Goal: Download file/media

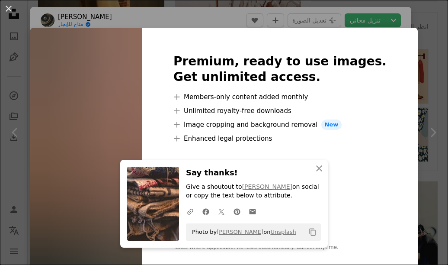
scroll to position [408, 0]
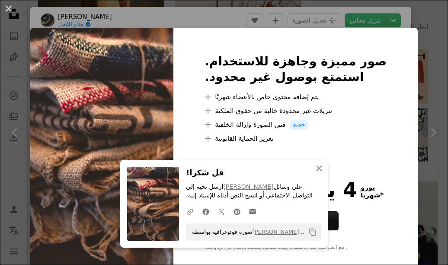
click at [86, 157] on img at bounding box center [101, 152] width 143 height 249
click at [108, 71] on img at bounding box center [101, 152] width 143 height 249
click at [319, 170] on icon "An X shape" at bounding box center [319, 168] width 10 height 10
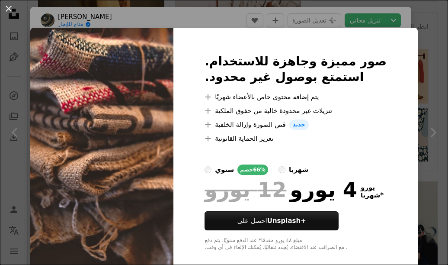
scroll to position [13, 0]
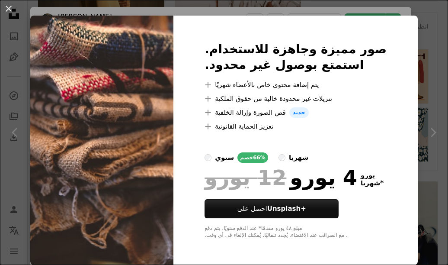
click at [163, 119] on img at bounding box center [101, 140] width 143 height 249
click at [8, 4] on button "An X shape" at bounding box center [8, 8] width 10 height 10
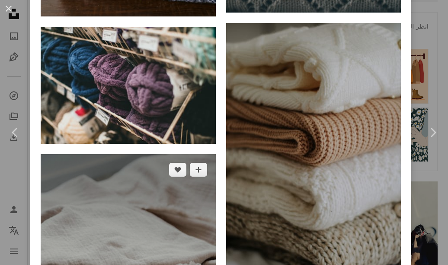
scroll to position [2420, 0]
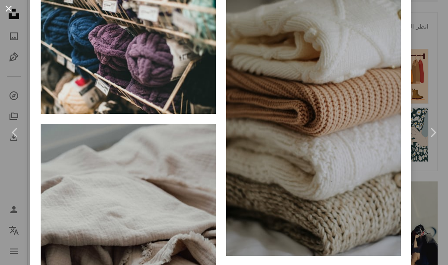
click at [6, 3] on button "An X shape" at bounding box center [8, 8] width 10 height 10
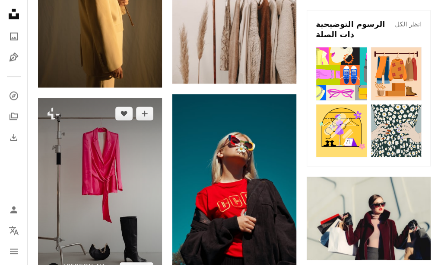
click at [124, 190] on img at bounding box center [100, 191] width 124 height 186
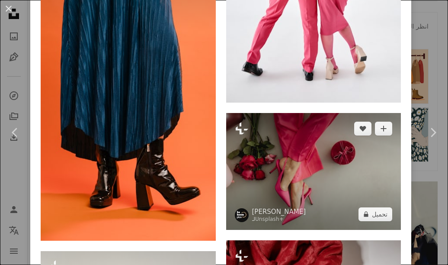
scroll to position [3829, 0]
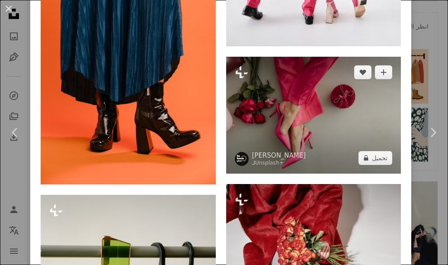
click at [297, 57] on img at bounding box center [313, 115] width 175 height 117
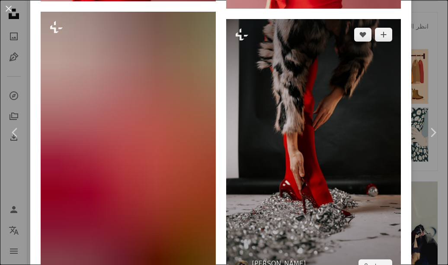
scroll to position [3131, 0]
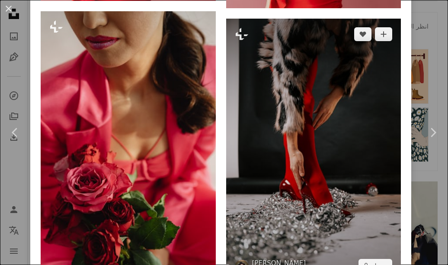
click at [265, 109] on img at bounding box center [313, 150] width 175 height 262
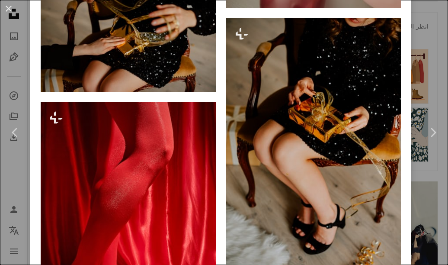
scroll to position [2123, 0]
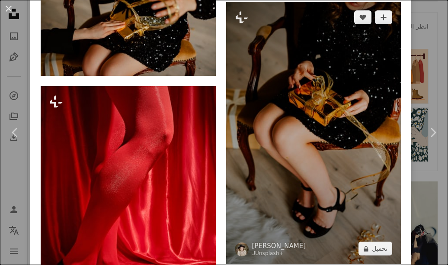
click at [258, 94] on img at bounding box center [313, 133] width 175 height 262
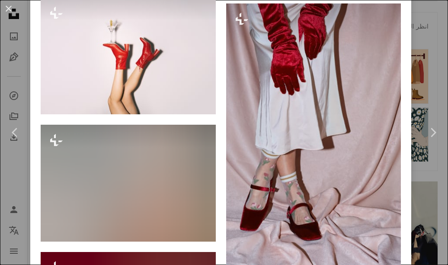
scroll to position [1513, 0]
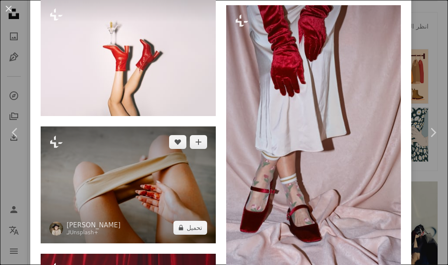
click at [138, 173] on img at bounding box center [128, 184] width 175 height 117
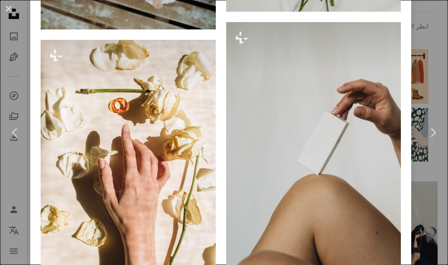
scroll to position [1516, 0]
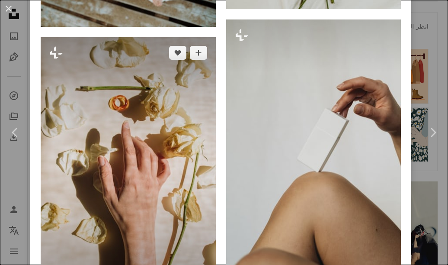
click at [150, 161] on img at bounding box center [128, 168] width 175 height 262
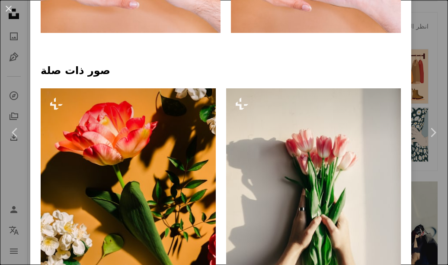
scroll to position [512, 0]
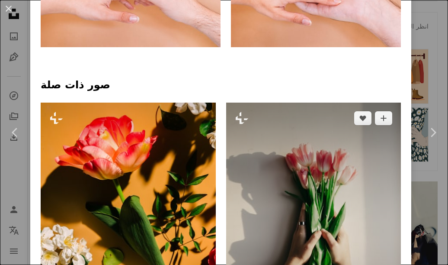
click at [276, 131] on img at bounding box center [313, 233] width 175 height 262
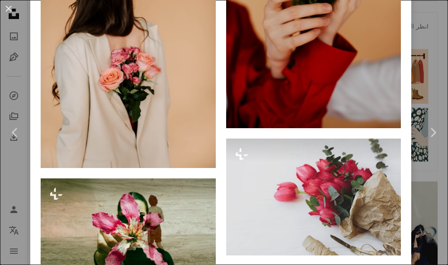
scroll to position [2757, 0]
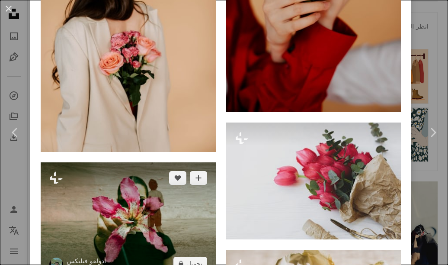
click at [166, 178] on img at bounding box center [128, 220] width 175 height 117
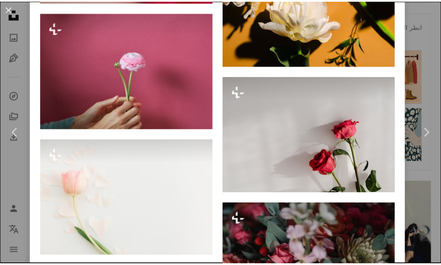
scroll to position [1728, 0]
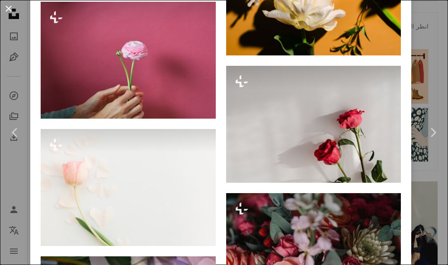
click at [8, 6] on button "An X shape" at bounding box center [8, 8] width 10 height 10
